Goal: Task Accomplishment & Management: Use online tool/utility

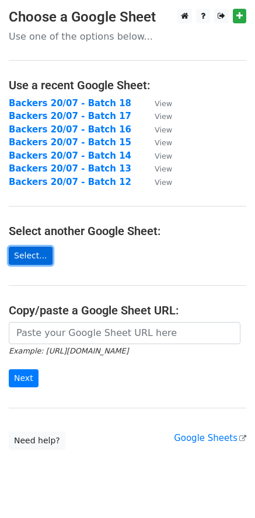
click at [31, 254] on link "Select..." at bounding box center [31, 256] width 44 height 18
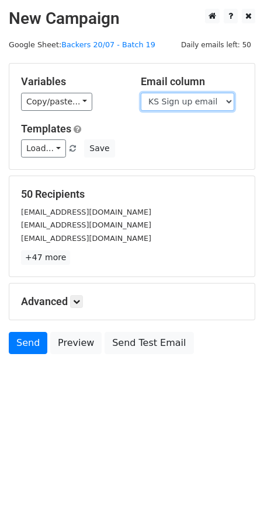
click at [169, 109] on select "Scheduled Backer Number Backer UID Backer Name KS Sign up email Reward Title Bi…" at bounding box center [187, 102] width 93 height 18
select select "Email"
click at [141, 93] on select "Scheduled Backer Number Backer UID Backer Name KS Sign up email Reward Title Bi…" at bounding box center [187, 102] width 93 height 18
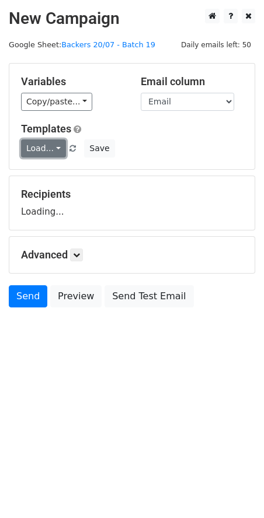
click at [35, 151] on link "Load..." at bounding box center [43, 149] width 45 height 18
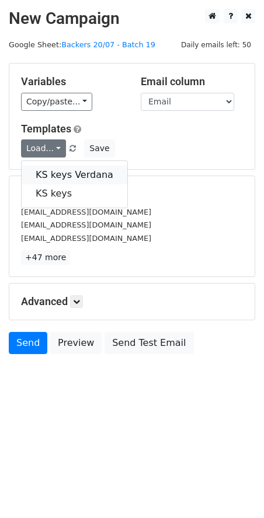
click at [64, 172] on link "KS keys Verdana" at bounding box center [75, 175] width 106 height 19
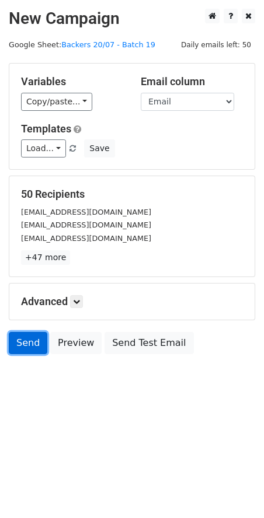
click at [23, 343] on link "Send" at bounding box center [28, 343] width 39 height 22
